Goal: Information Seeking & Learning: Check status

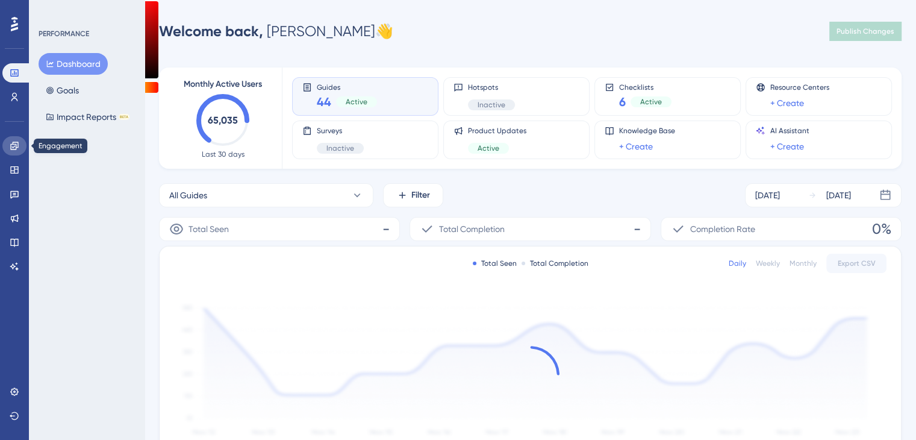
click at [9, 145] on link at bounding box center [14, 145] width 24 height 19
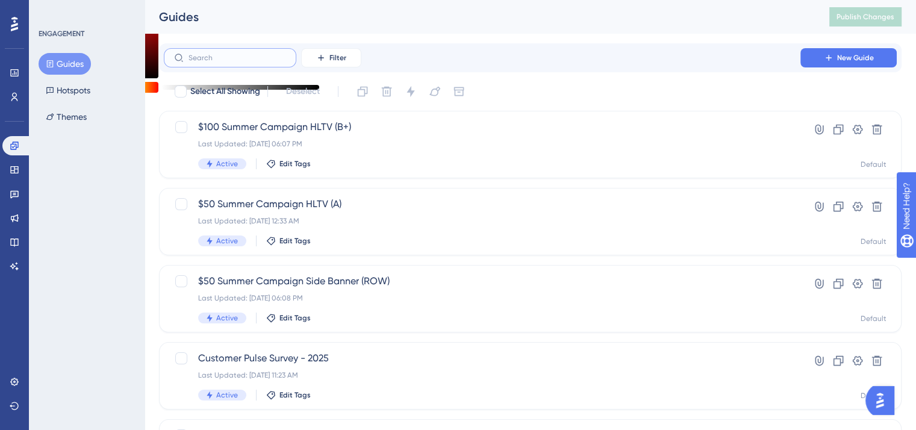
click at [225, 54] on input "text" at bounding box center [238, 58] width 98 height 8
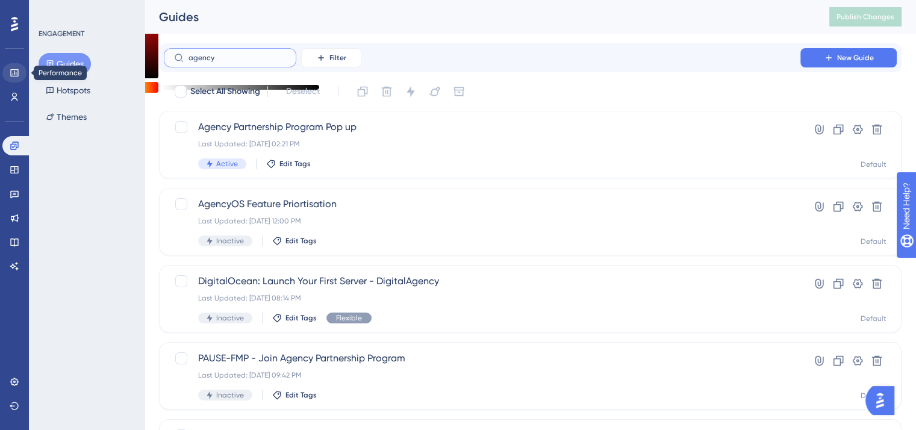
type input "agency"
click at [19, 77] on link at bounding box center [14, 72] width 24 height 19
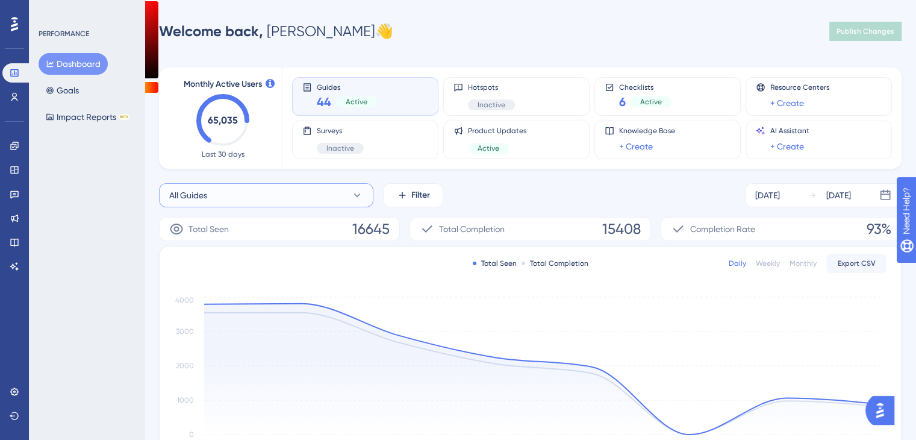
click at [275, 196] on button "All Guides" at bounding box center [266, 195] width 214 height 24
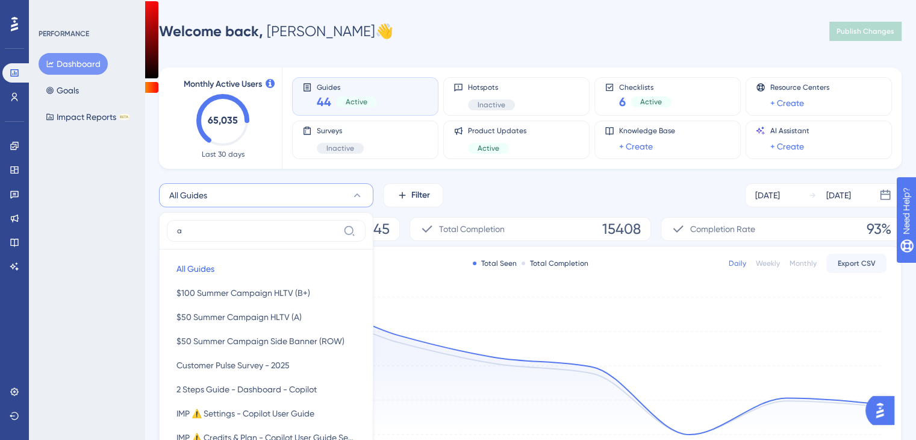
scroll to position [89, 0]
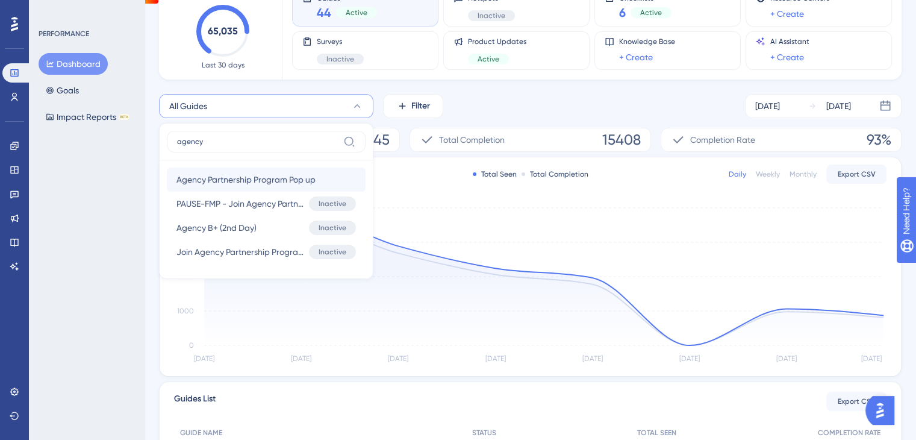
type input "agency"
click at [330, 174] on button "Agency Partnership Program Pop up Agency Partnership Program Pop up" at bounding box center [266, 180] width 199 height 24
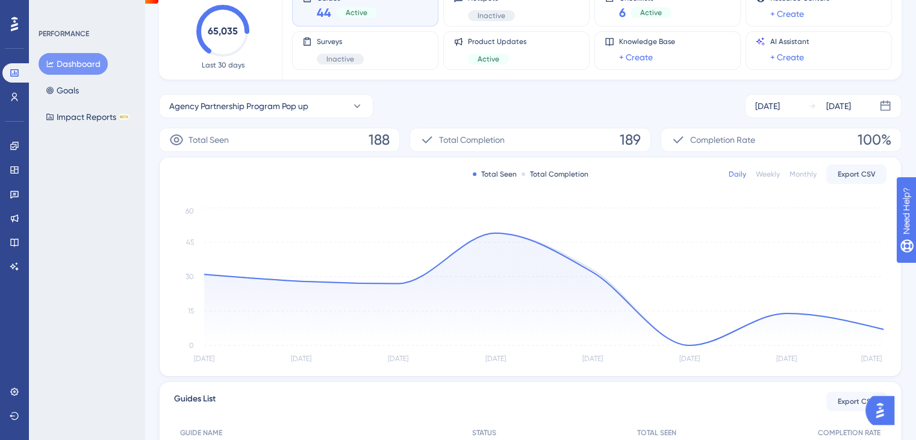
click at [775, 173] on div "Weekly" at bounding box center [768, 174] width 24 height 10
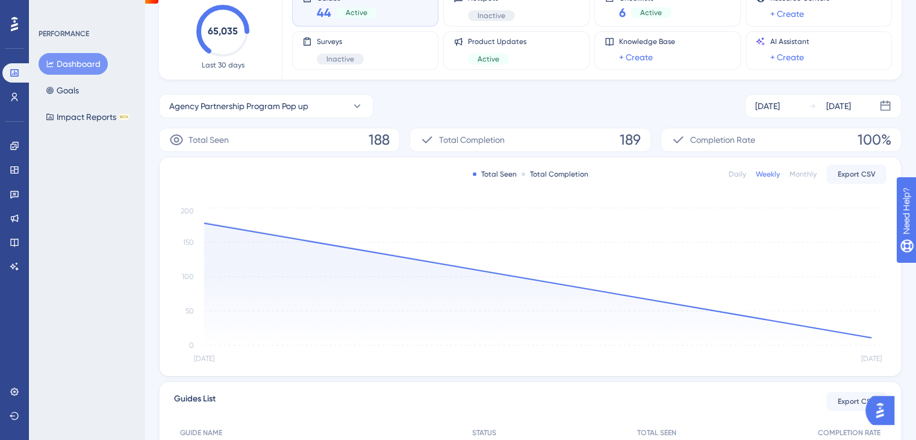
click at [801, 174] on div "Monthly" at bounding box center [803, 174] width 27 height 10
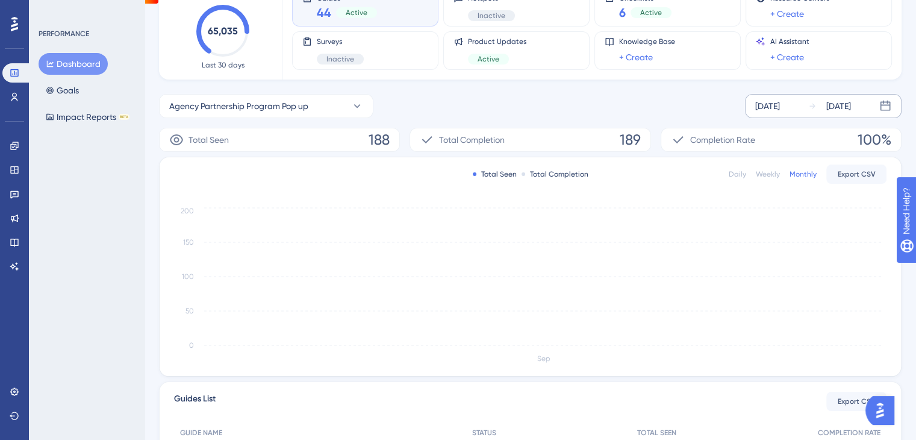
click at [803, 101] on div "[DATE] [DATE]" at bounding box center [823, 106] width 157 height 24
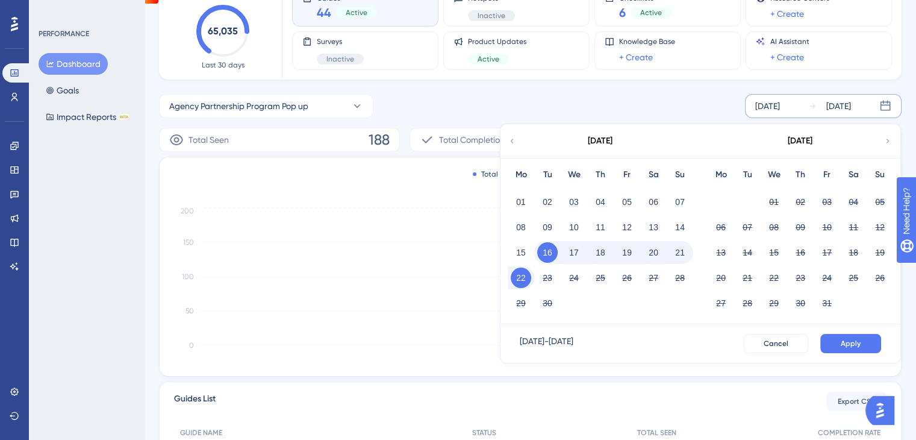
click at [514, 145] on icon at bounding box center [512, 141] width 8 height 11
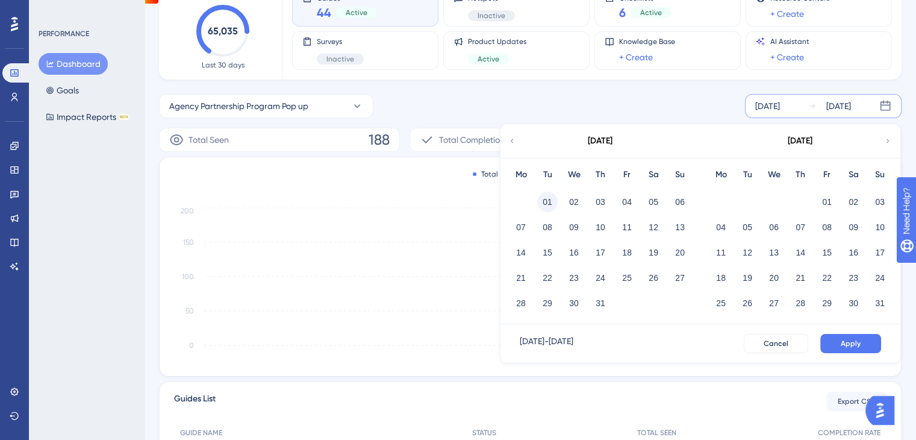
click at [545, 202] on button "01" at bounding box center [547, 202] width 20 height 20
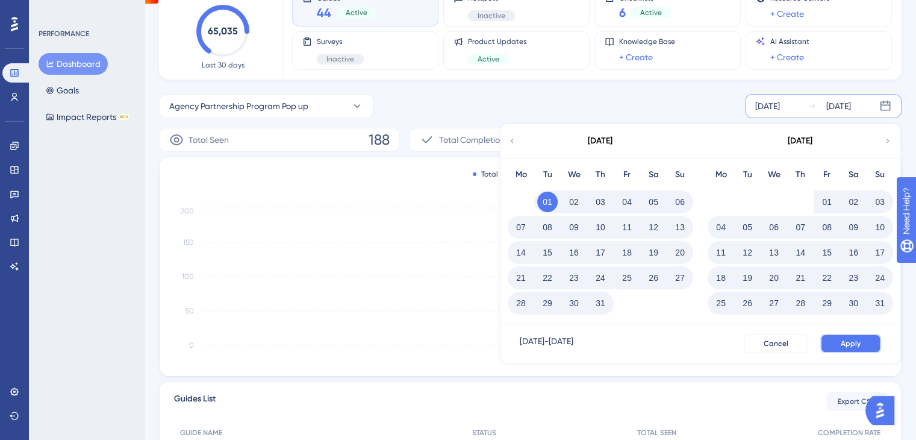
click at [824, 338] on button "Apply" at bounding box center [851, 343] width 61 height 19
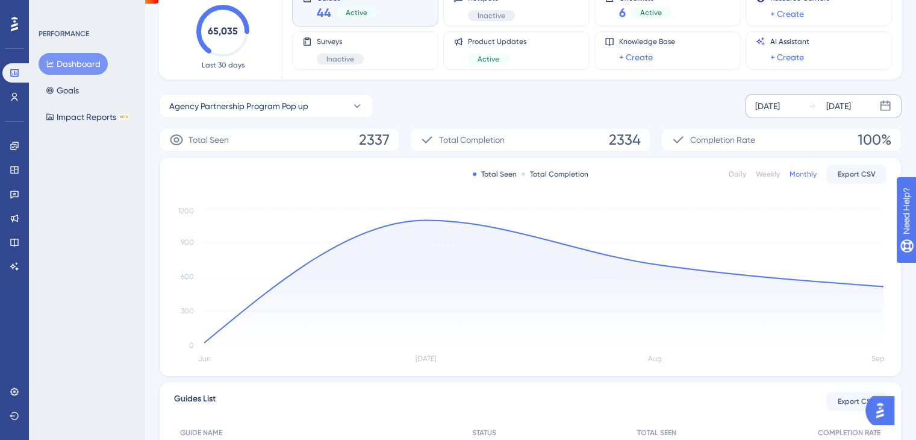
click at [759, 177] on div "Weekly" at bounding box center [768, 174] width 24 height 10
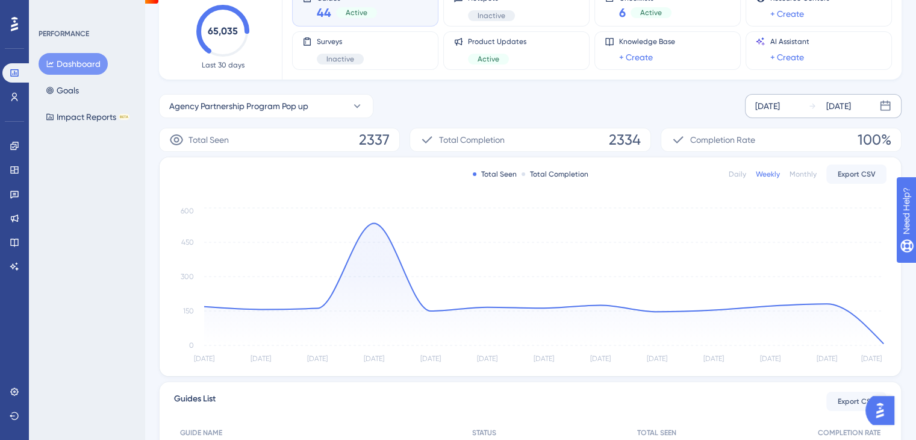
click at [780, 111] on div "[DATE]" at bounding box center [768, 106] width 25 height 14
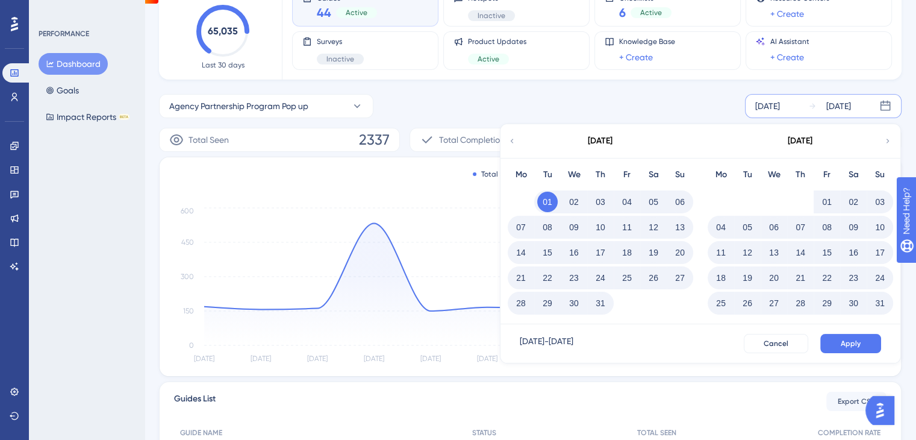
click at [510, 143] on icon at bounding box center [512, 141] width 8 height 11
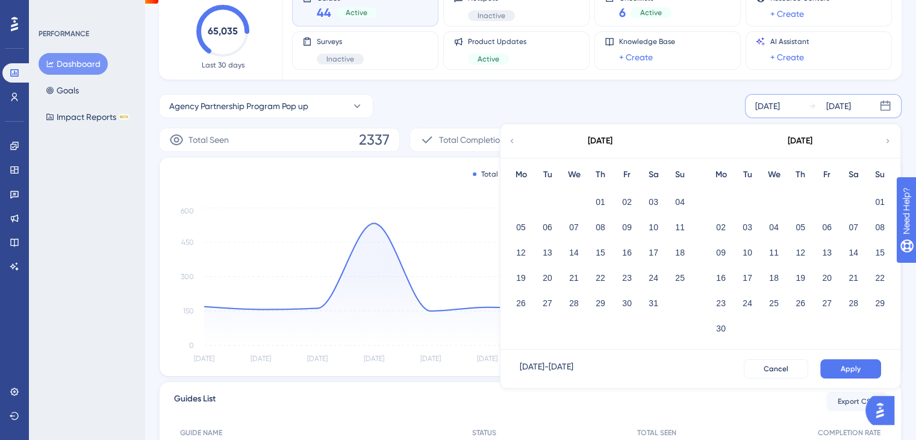
click at [510, 143] on icon at bounding box center [512, 141] width 8 height 11
click at [650, 190] on div "01" at bounding box center [653, 201] width 27 height 23
click at [651, 192] on button "01" at bounding box center [653, 202] width 20 height 20
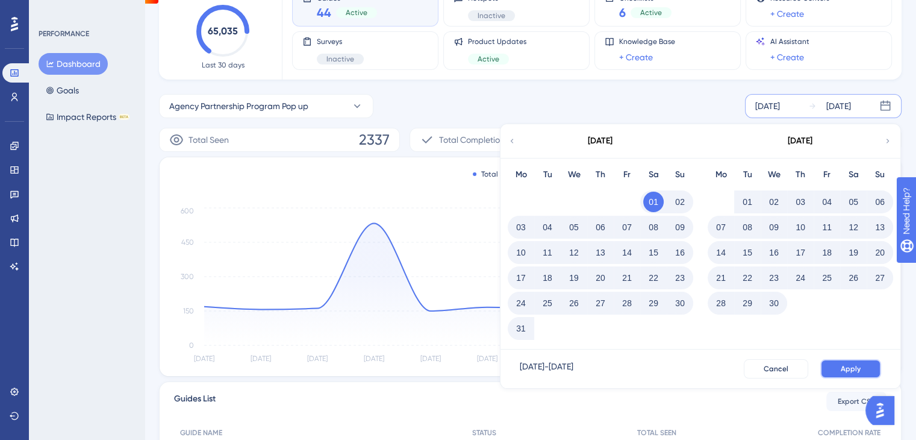
click at [853, 366] on span "Apply" at bounding box center [851, 369] width 20 height 10
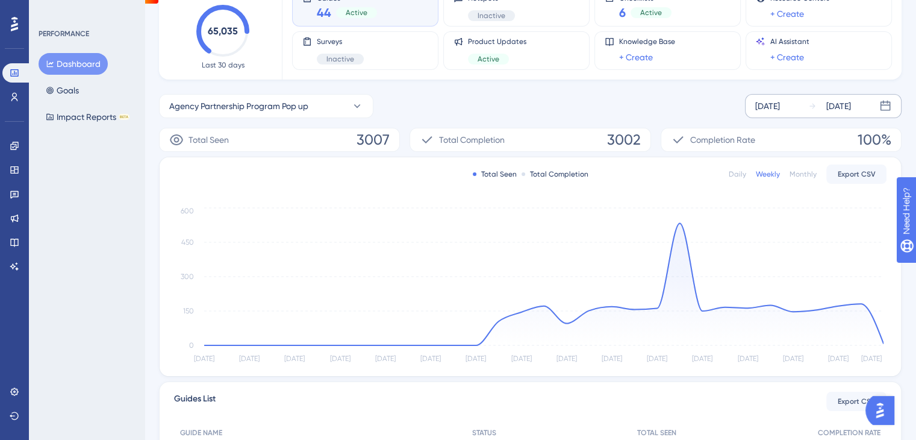
click at [742, 174] on div "Daily" at bounding box center [737, 174] width 17 height 10
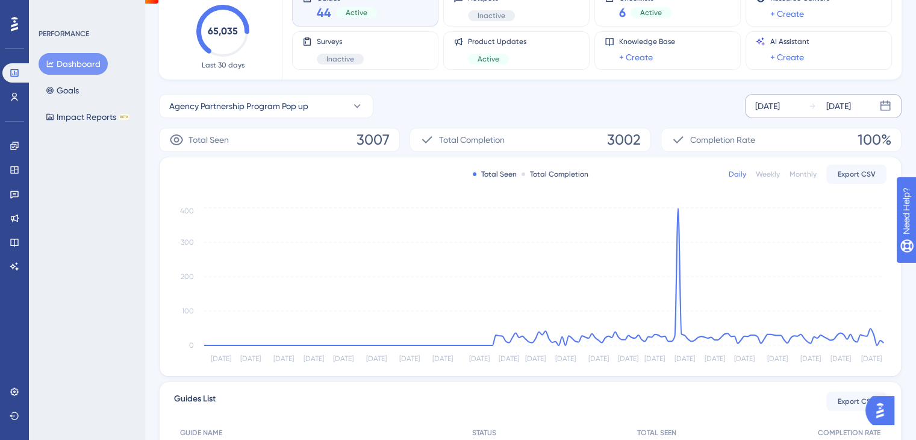
click at [766, 172] on div "Weekly" at bounding box center [768, 174] width 24 height 10
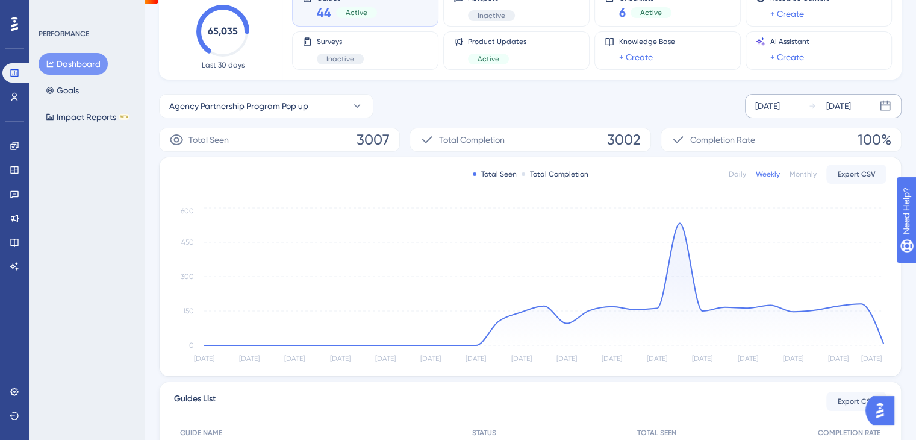
click at [800, 172] on div "Monthly" at bounding box center [803, 174] width 27 height 10
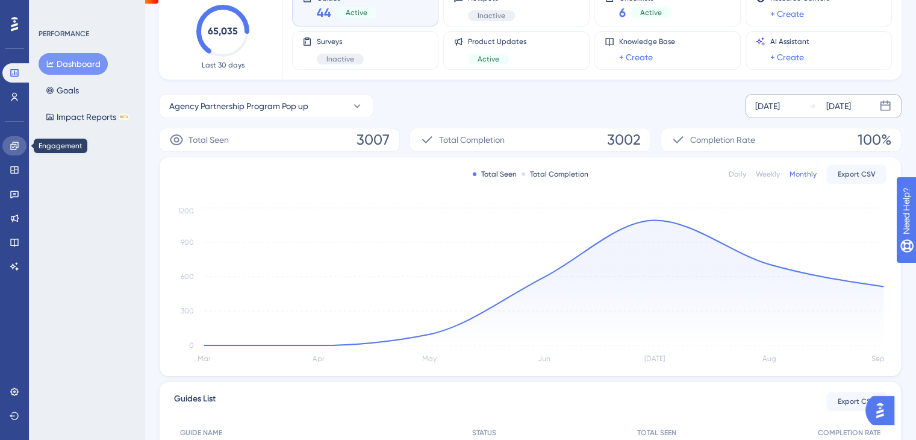
click at [11, 148] on icon at bounding box center [15, 146] width 10 height 10
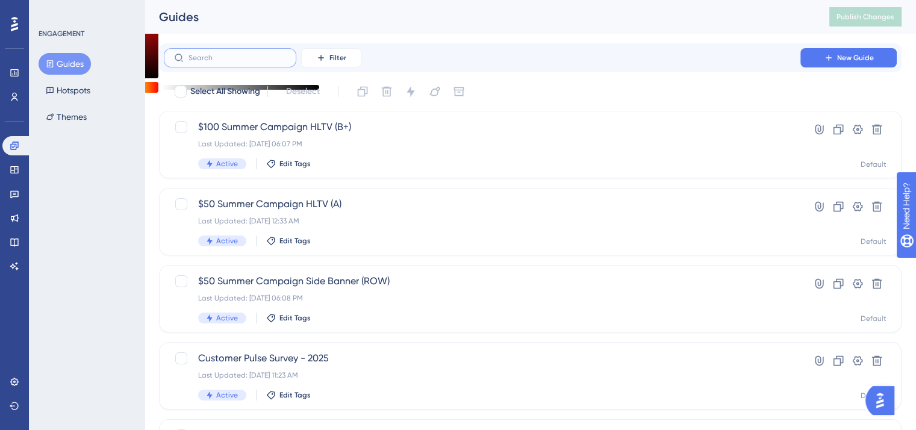
click at [202, 57] on input "text" at bounding box center [238, 58] width 98 height 8
type input "agen"
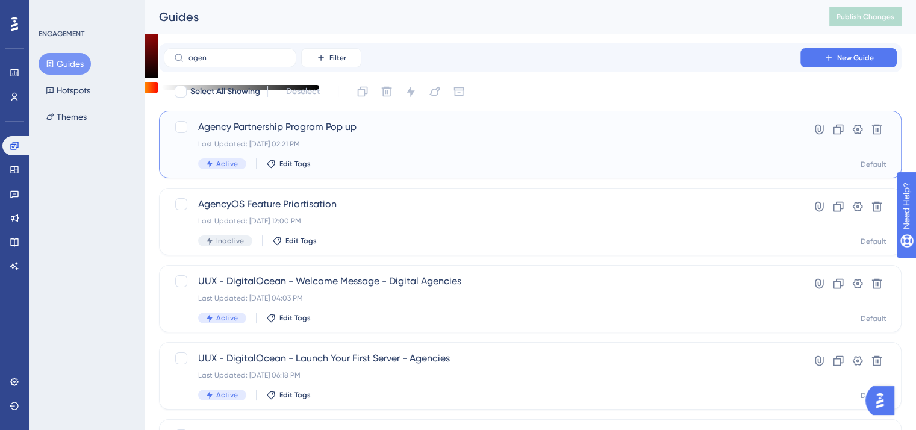
click at [259, 129] on span "Agency Partnership Program Pop up" at bounding box center [482, 127] width 568 height 14
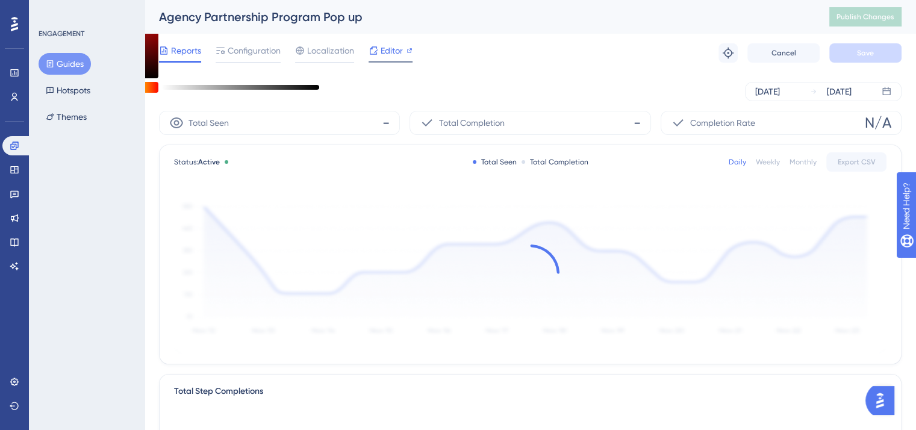
click at [374, 52] on icon at bounding box center [374, 51] width 10 height 10
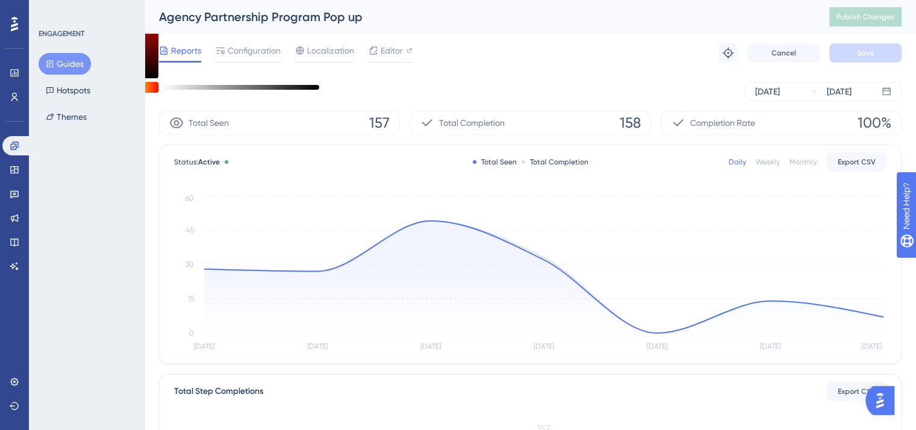
click at [764, 160] on div "Weekly" at bounding box center [768, 162] width 24 height 10
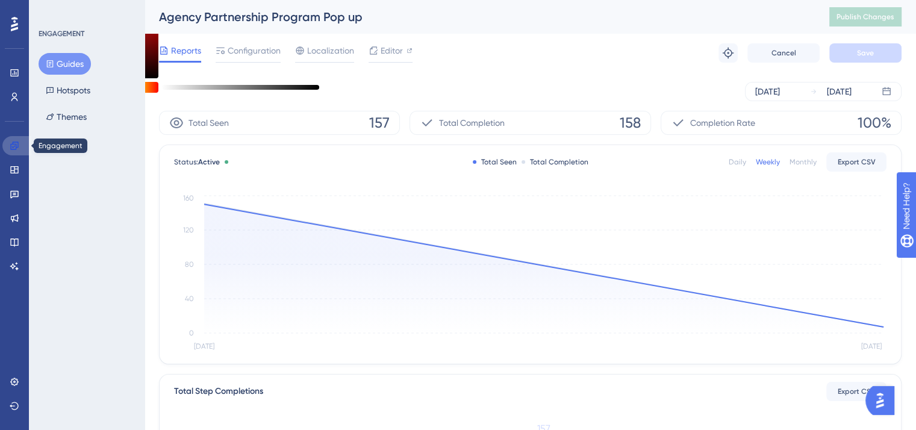
click at [19, 149] on link at bounding box center [16, 145] width 29 height 19
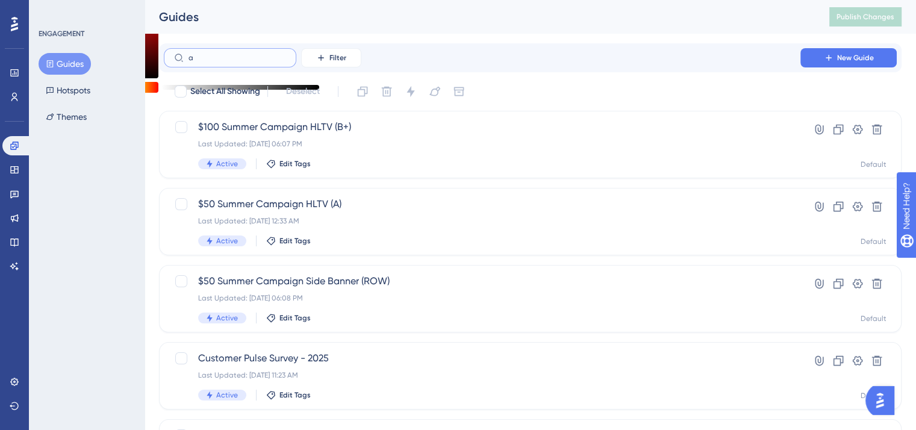
click at [224, 55] on input "a" at bounding box center [238, 58] width 98 height 8
type input "agen"
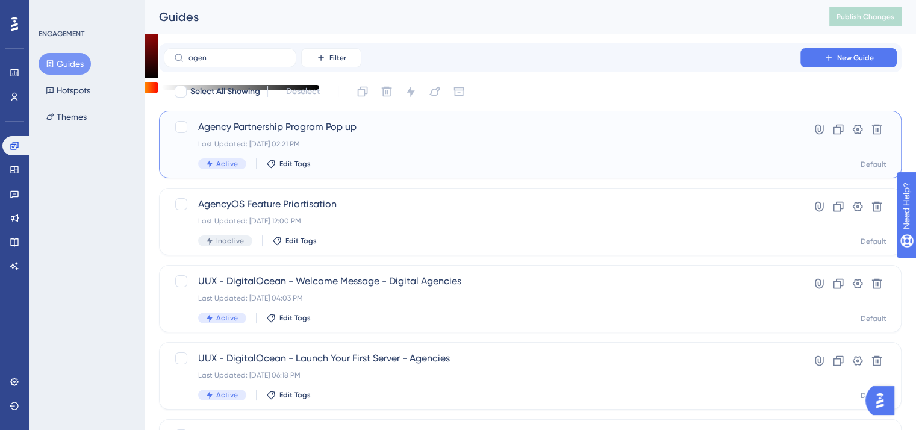
click at [248, 122] on span "Agency Partnership Program Pop up" at bounding box center [482, 127] width 568 height 14
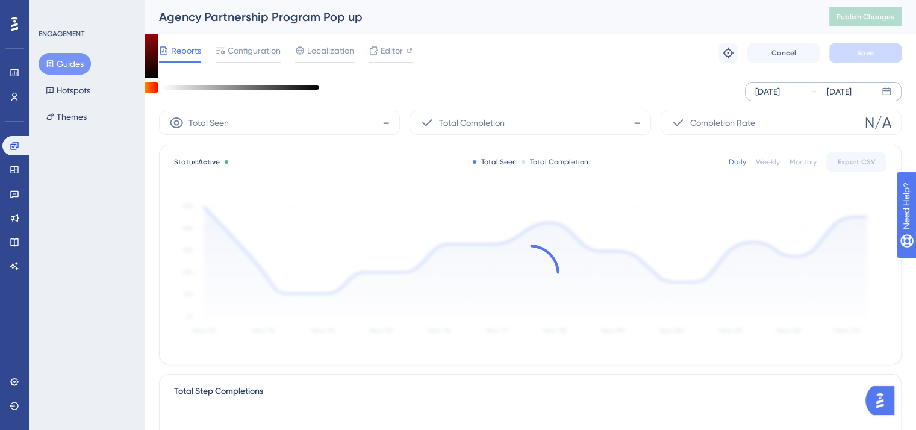
click at [778, 97] on div "[DATE]" at bounding box center [768, 91] width 25 height 14
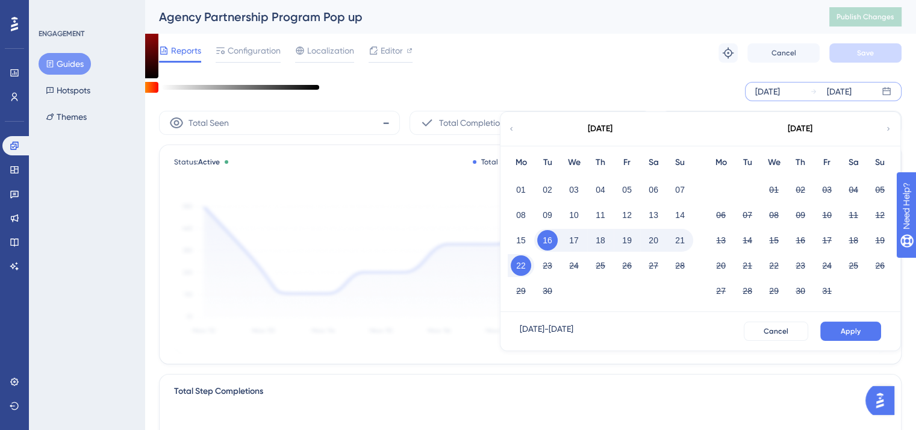
click at [508, 131] on icon at bounding box center [511, 129] width 7 height 11
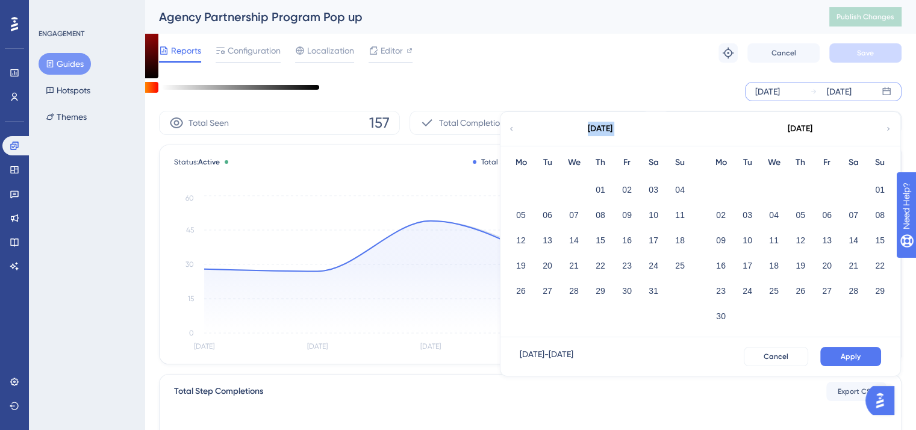
click at [508, 131] on icon at bounding box center [511, 129] width 7 height 11
click at [658, 193] on button "01" at bounding box center [653, 190] width 20 height 20
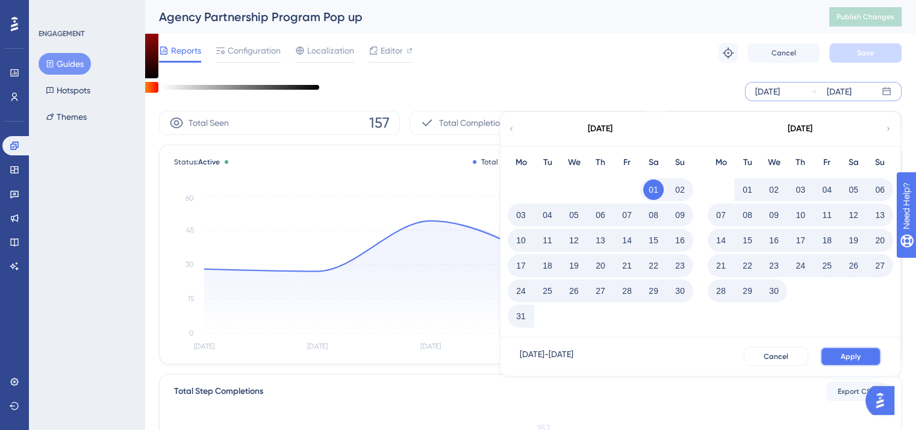
click at [838, 351] on button "Apply" at bounding box center [851, 356] width 61 height 19
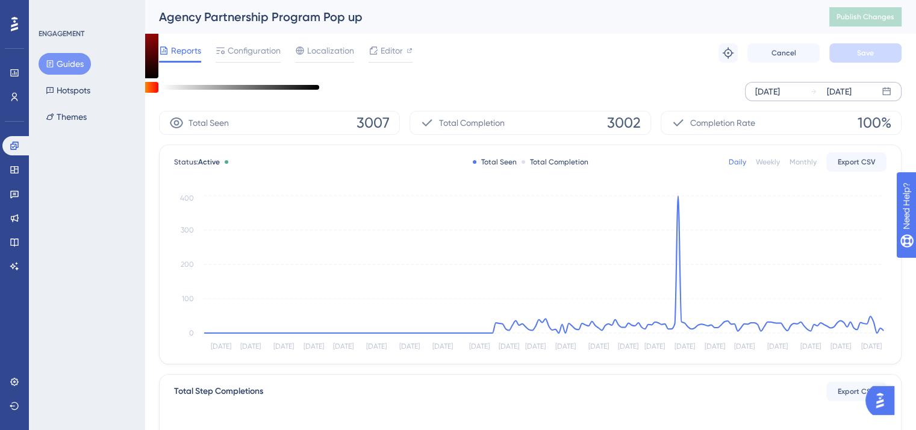
click at [794, 158] on div "Monthly" at bounding box center [803, 162] width 27 height 10
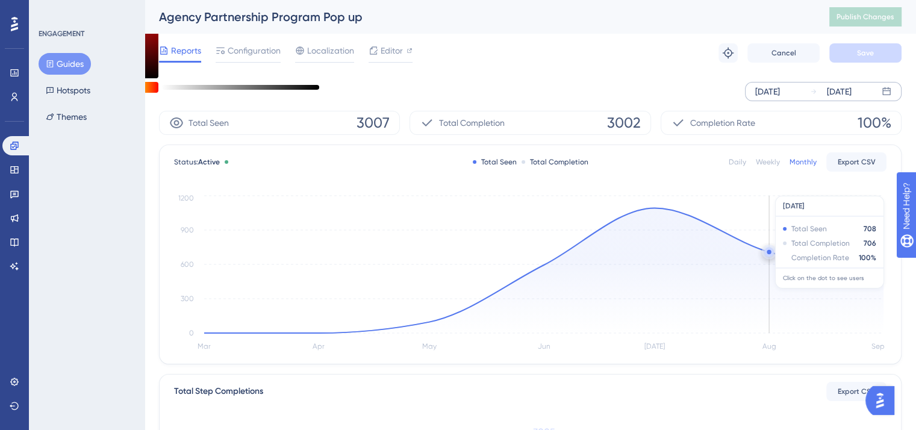
click at [771, 252] on circle at bounding box center [769, 252] width 4 height 4
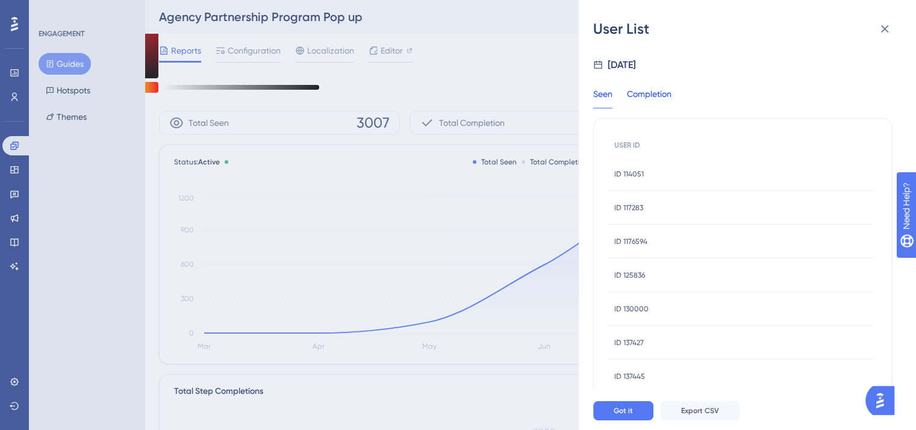
click at [656, 96] on div "Completion" at bounding box center [649, 98] width 45 height 22
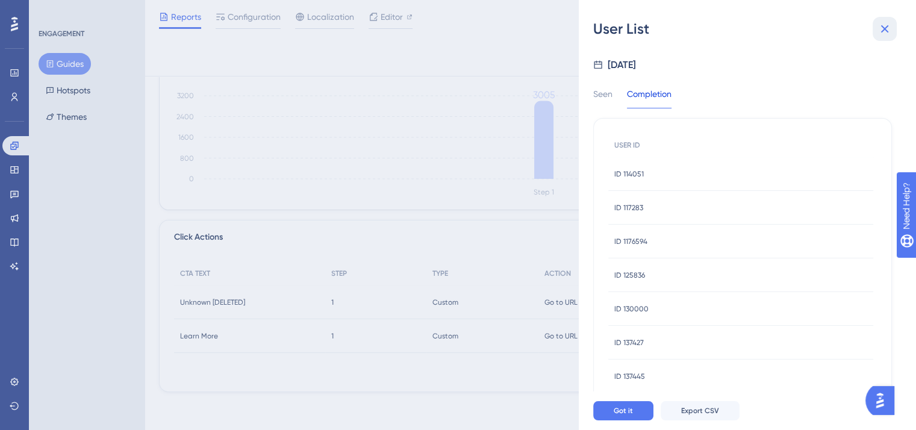
click at [885, 29] on icon at bounding box center [885, 29] width 8 height 8
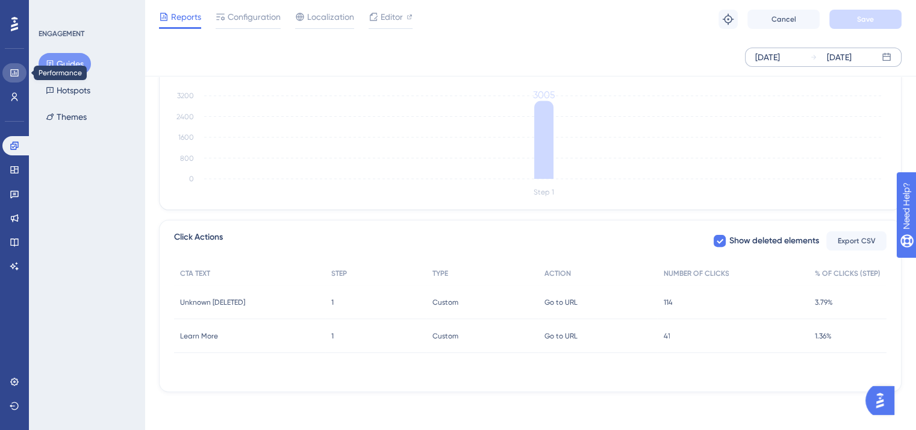
click at [18, 73] on icon at bounding box center [14, 72] width 8 height 7
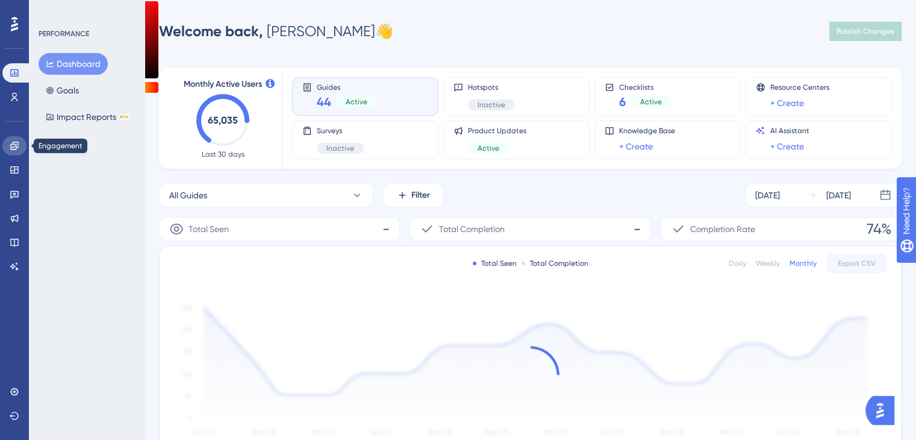
click at [16, 146] on icon at bounding box center [14, 146] width 8 height 8
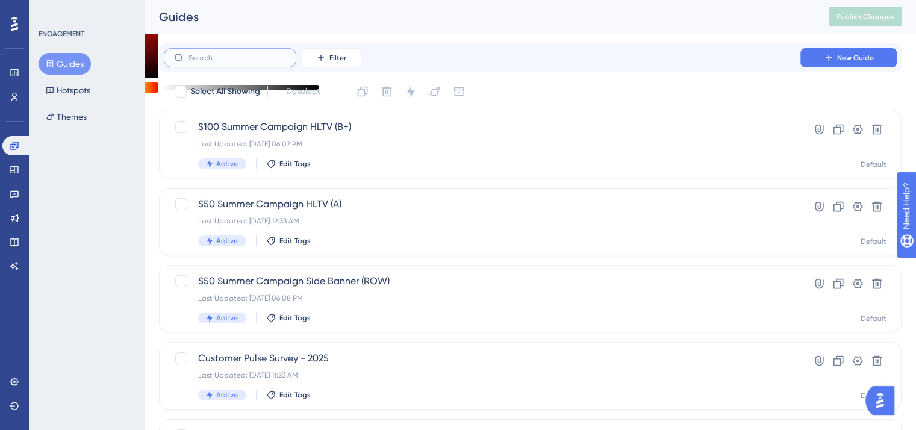
click at [258, 54] on input "text" at bounding box center [238, 58] width 98 height 8
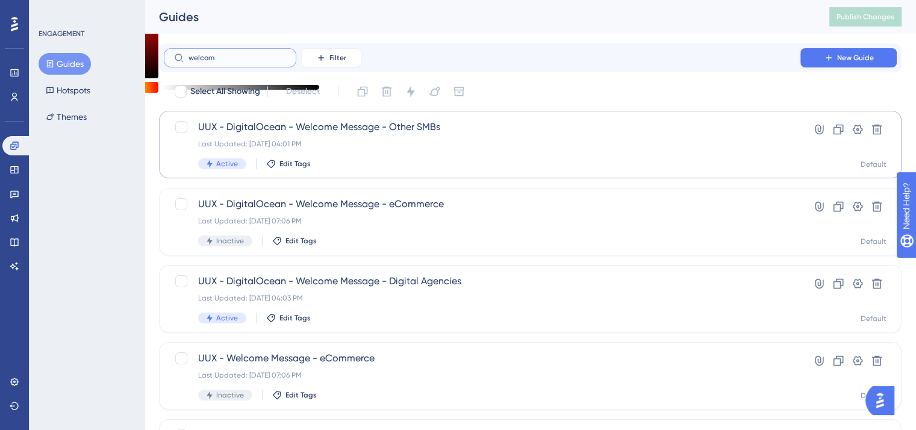
type input "welcom"
click at [251, 131] on span "UUX - DigitalOcean - Welcome Message - Other SMBs" at bounding box center [482, 127] width 568 height 14
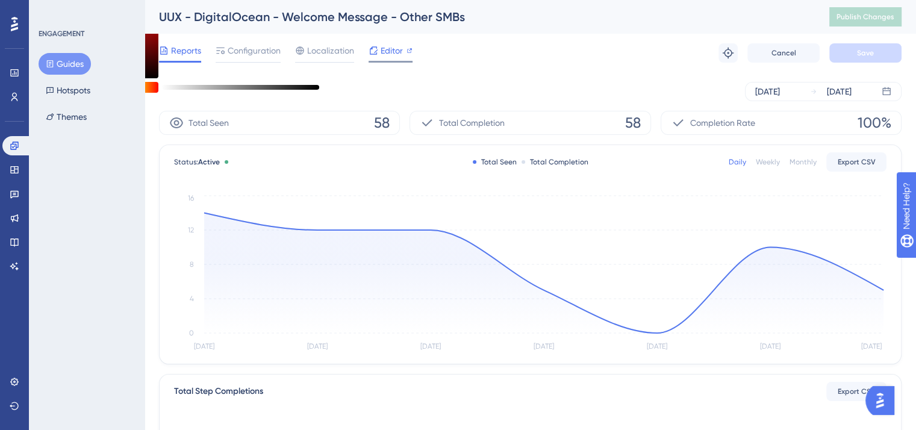
click at [376, 52] on icon at bounding box center [374, 51] width 10 height 10
click at [769, 98] on div "[DATE]" at bounding box center [768, 91] width 25 height 14
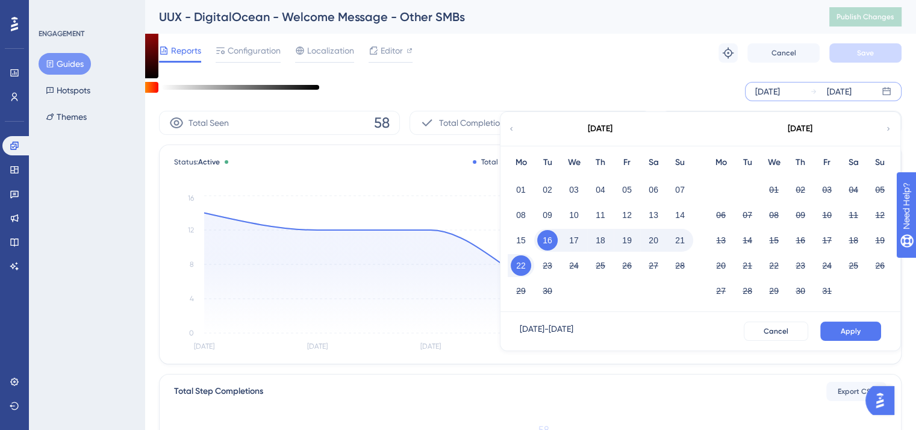
click at [518, 126] on div "[DATE]" at bounding box center [600, 129] width 199 height 34
